Goal: Entertainment & Leisure: Consume media (video, audio)

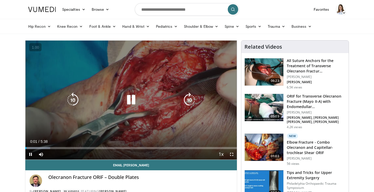
click at [130, 104] on icon "Video Player" at bounding box center [131, 99] width 15 height 15
